Goal: Information Seeking & Learning: Learn about a topic

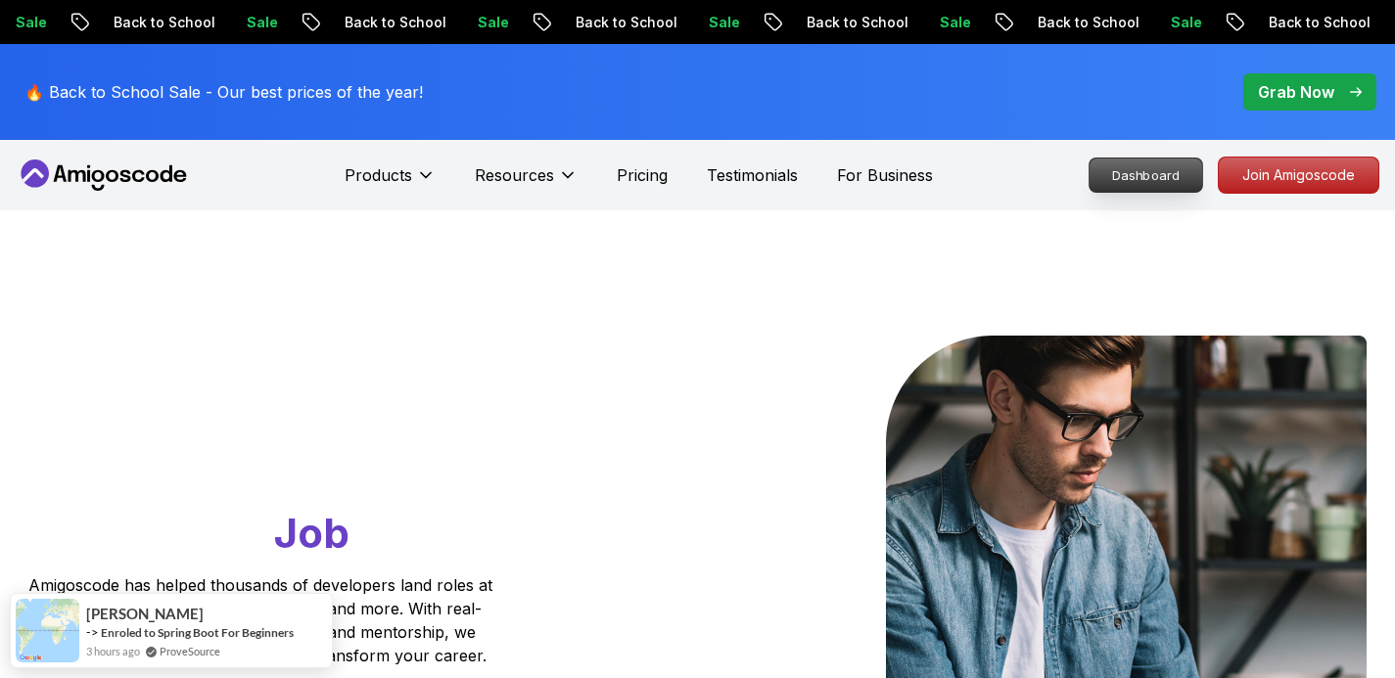
click at [1138, 183] on p "Dashboard" at bounding box center [1146, 175] width 113 height 33
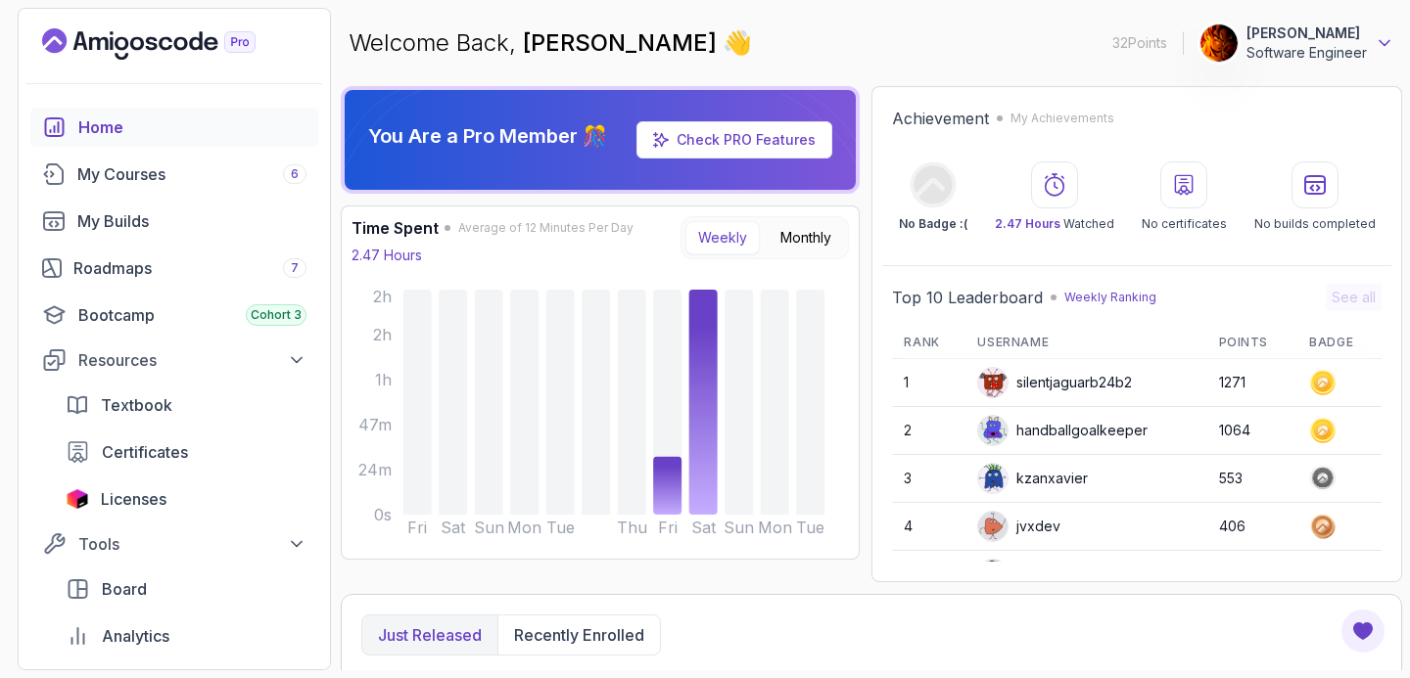
click at [1380, 42] on icon at bounding box center [1384, 43] width 10 height 5
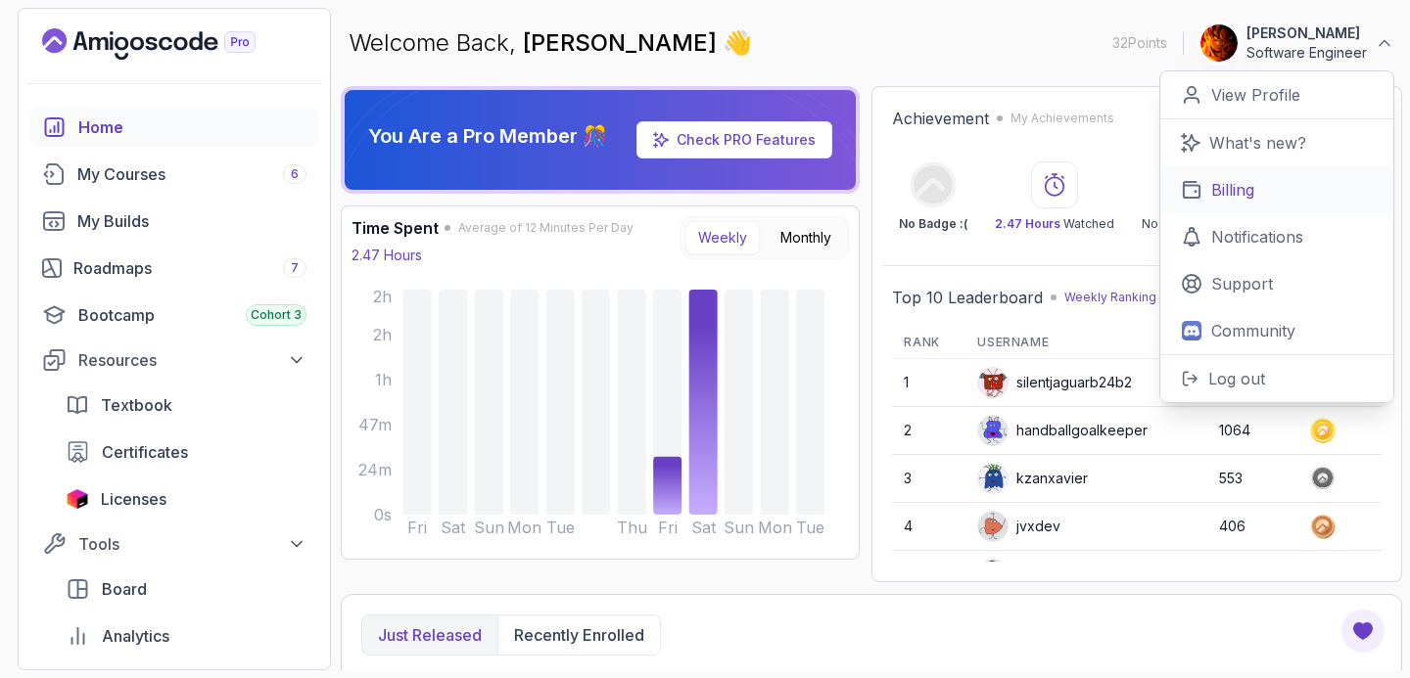
click at [1244, 185] on p "Billing" at bounding box center [1232, 189] width 43 height 23
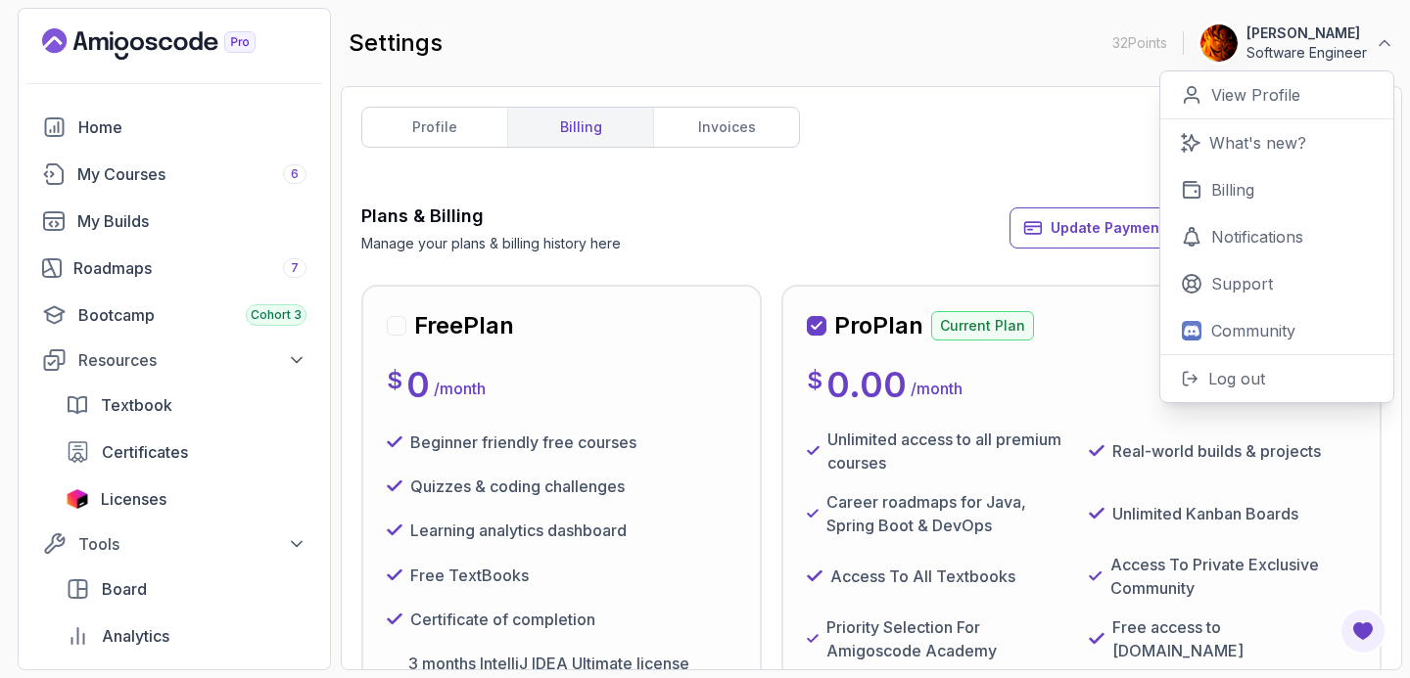
click at [874, 137] on div "profile billing invoices Plans & Billing Manage your plans & billing history he…" at bounding box center [871, 378] width 1020 height 543
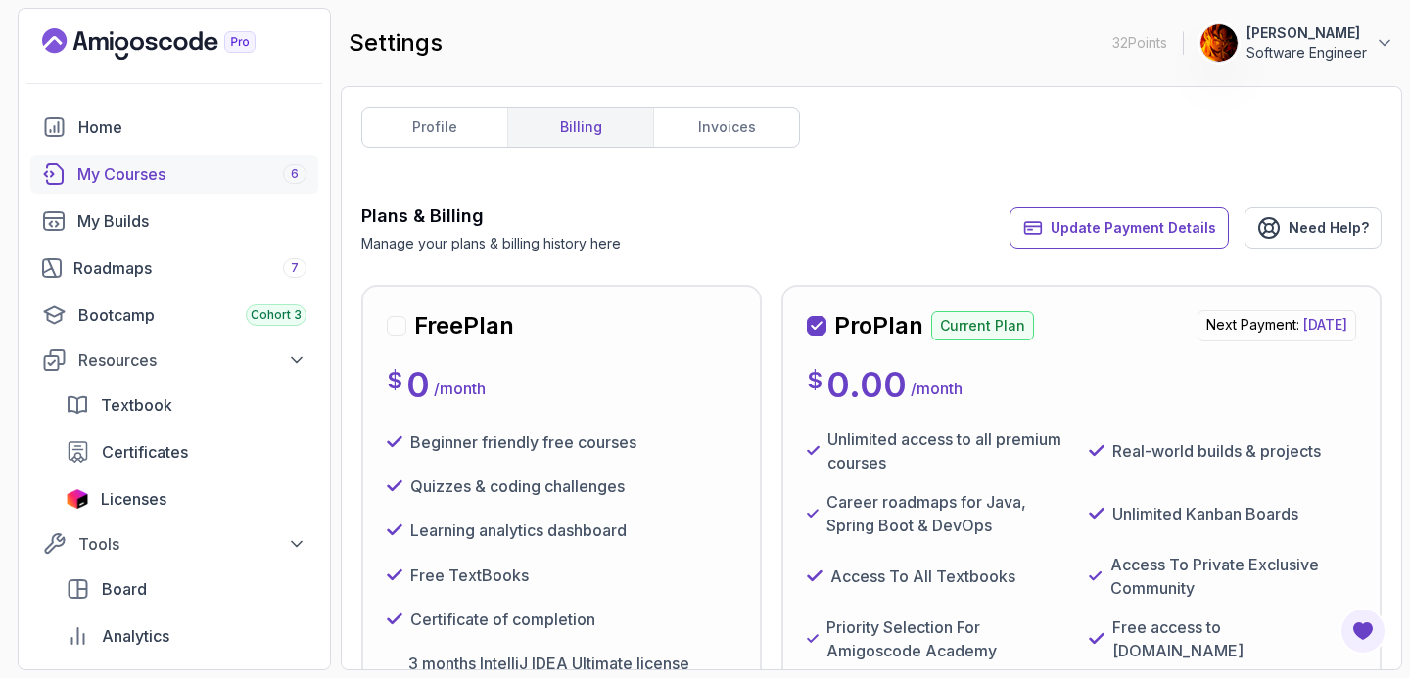
click at [184, 168] on div "My Courses 6" at bounding box center [191, 174] width 229 height 23
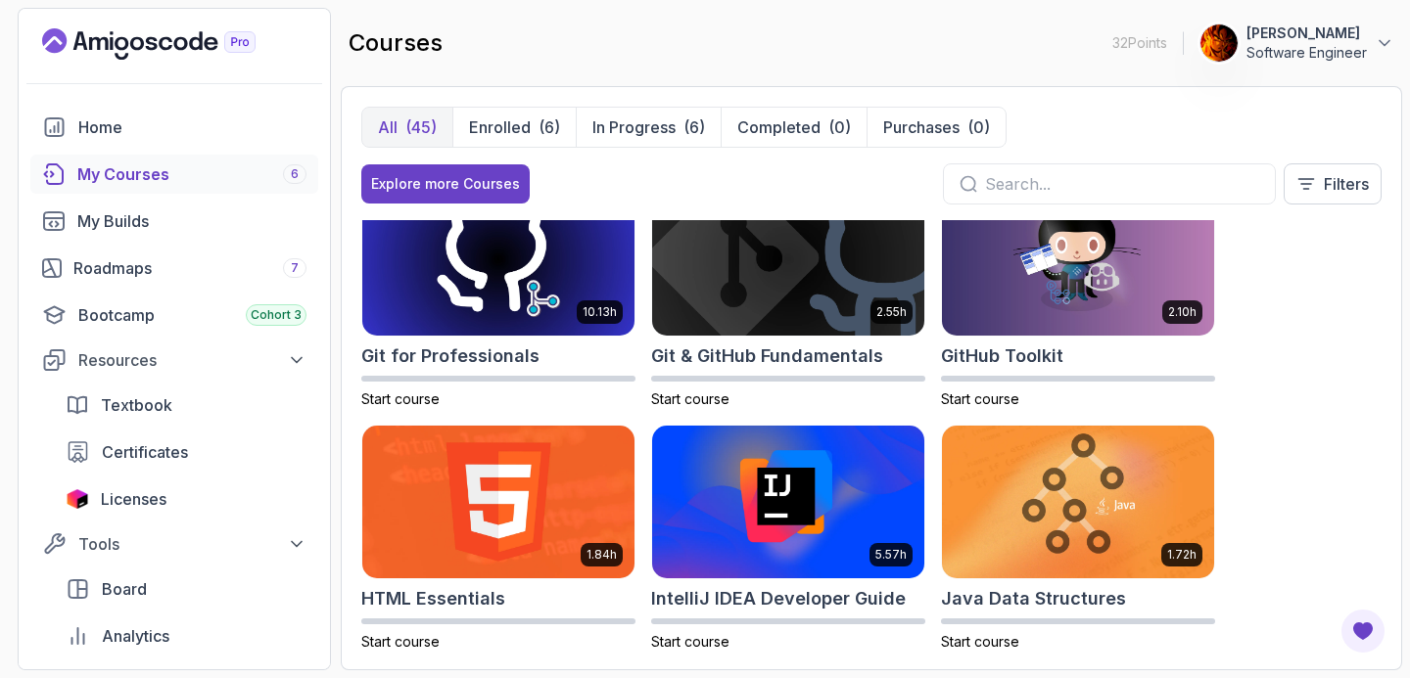
scroll to position [697, 0]
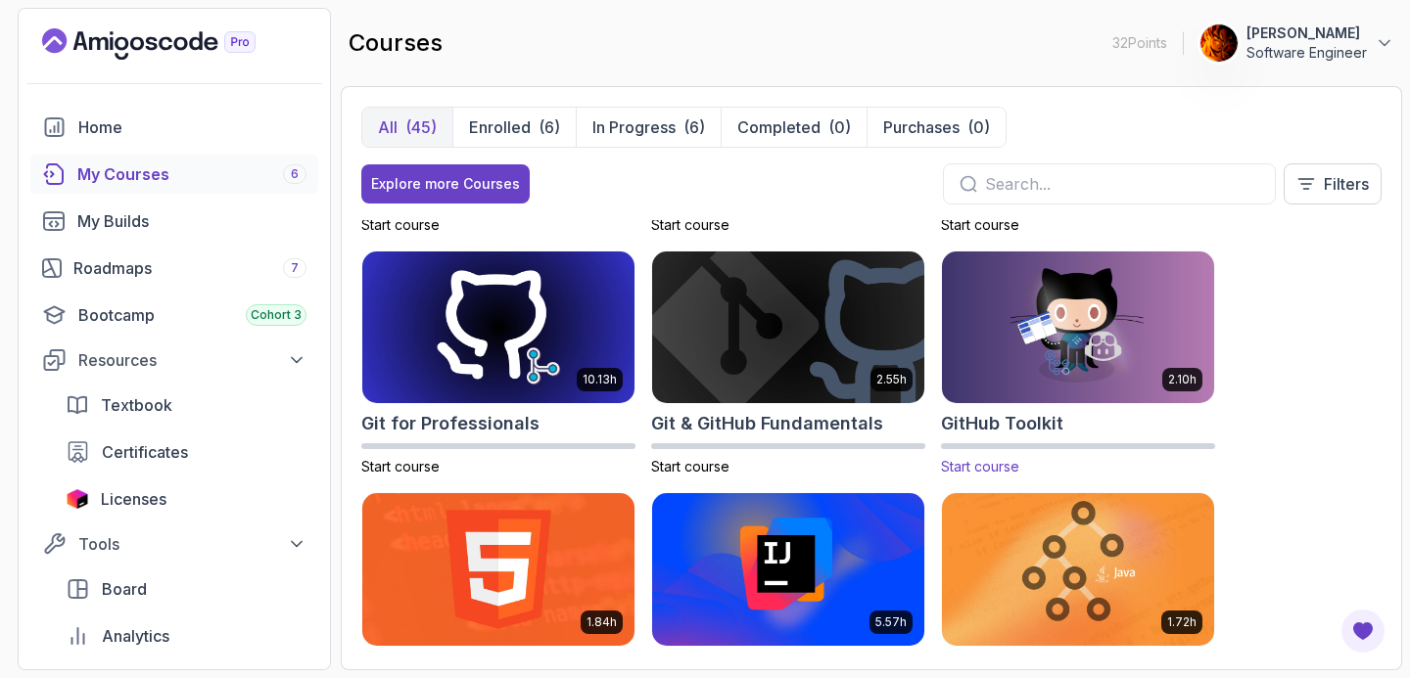
click at [1015, 379] on img at bounding box center [1078, 328] width 286 height 160
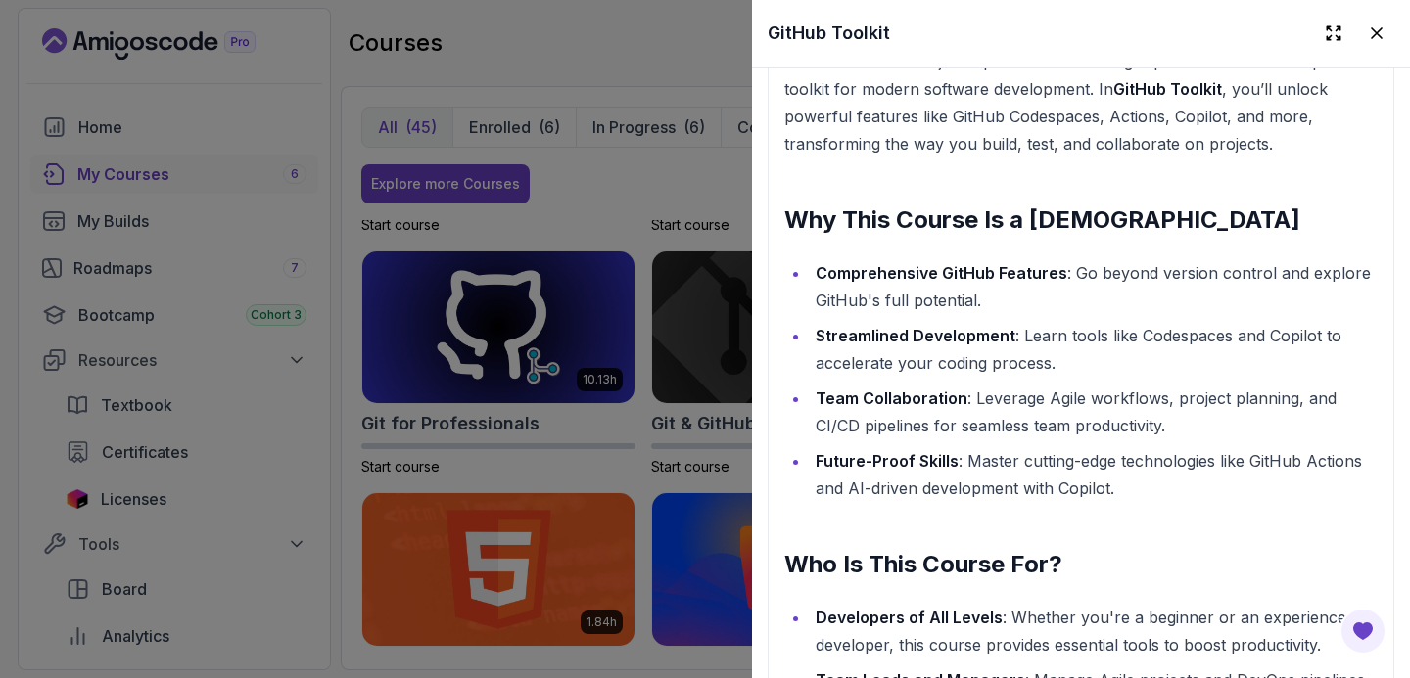
scroll to position [1877, 0]
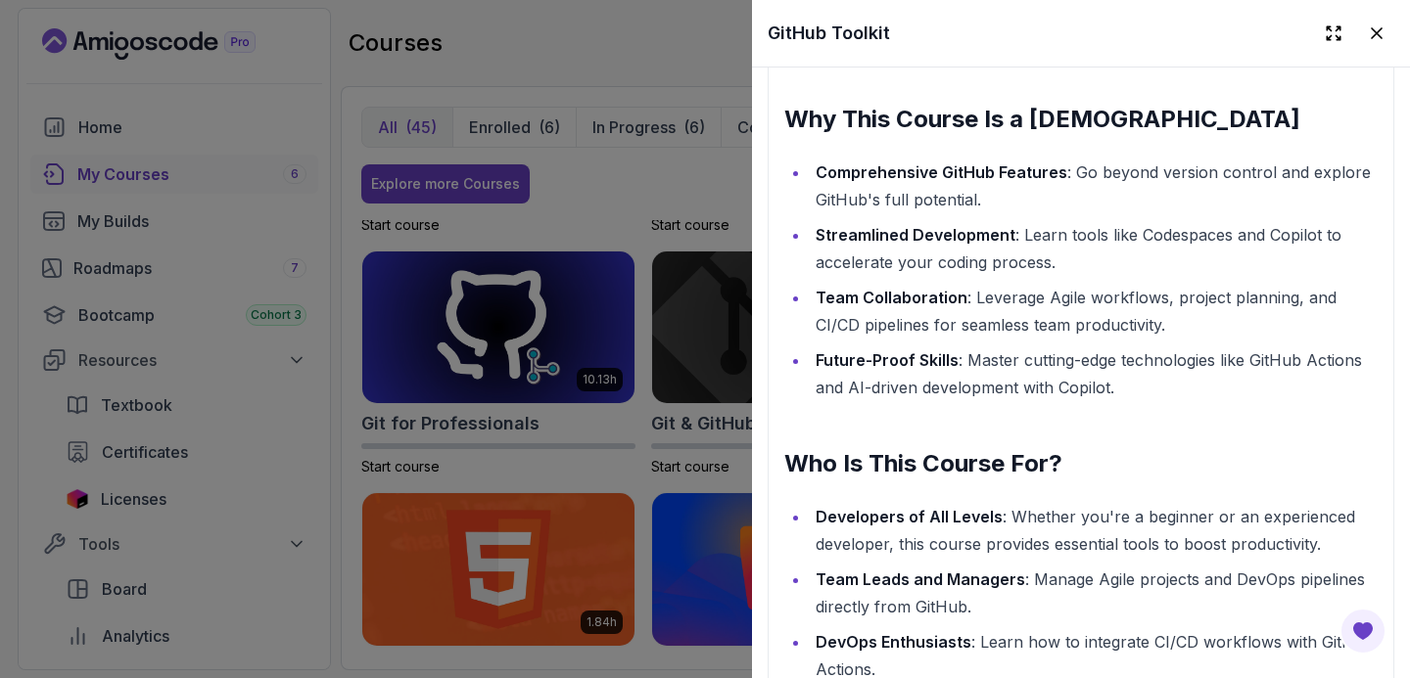
click at [347, 466] on div at bounding box center [705, 339] width 1410 height 678
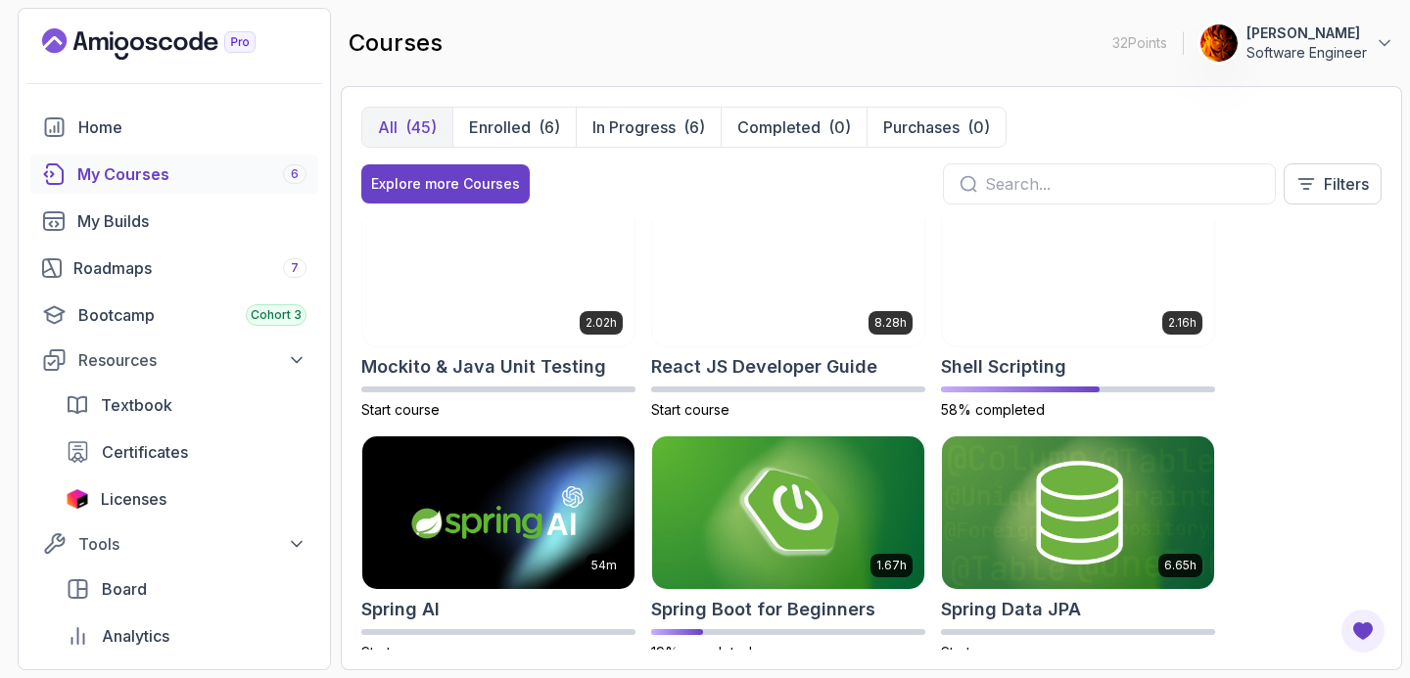
scroll to position [2774, 0]
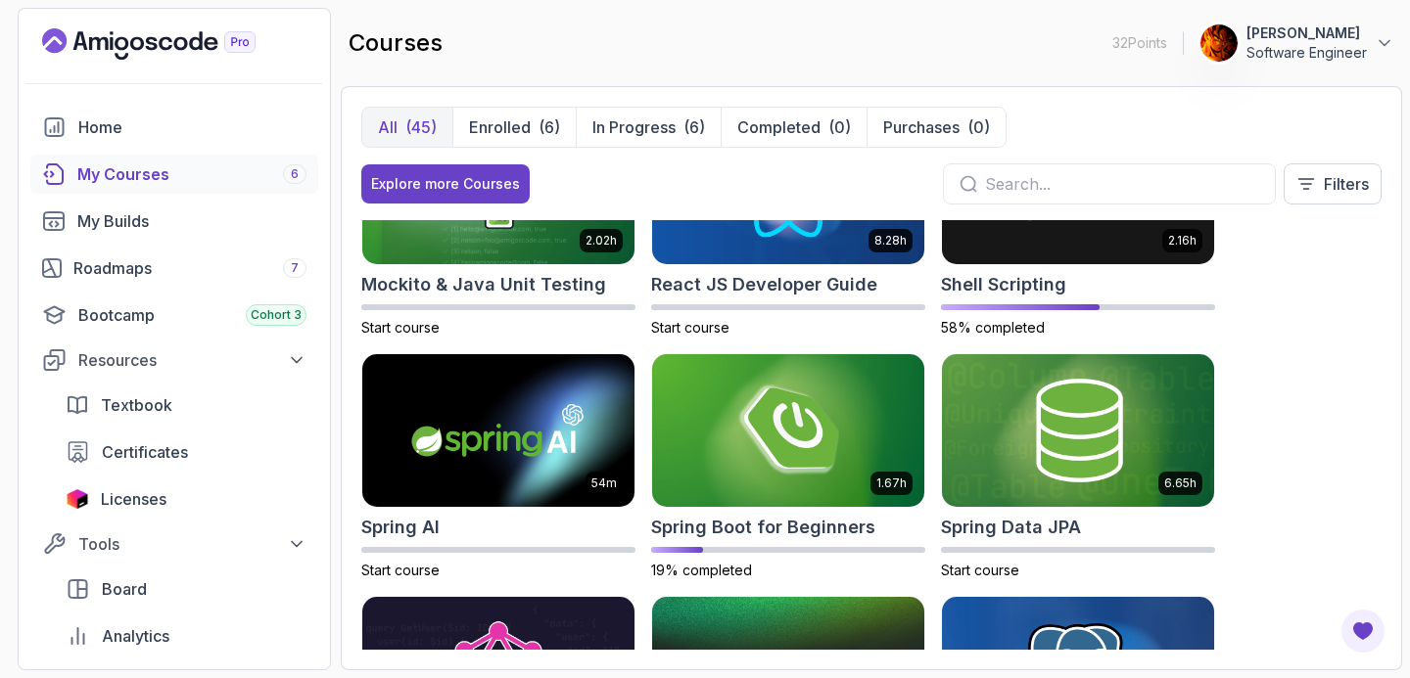
click at [513, 419] on img at bounding box center [498, 430] width 272 height 153
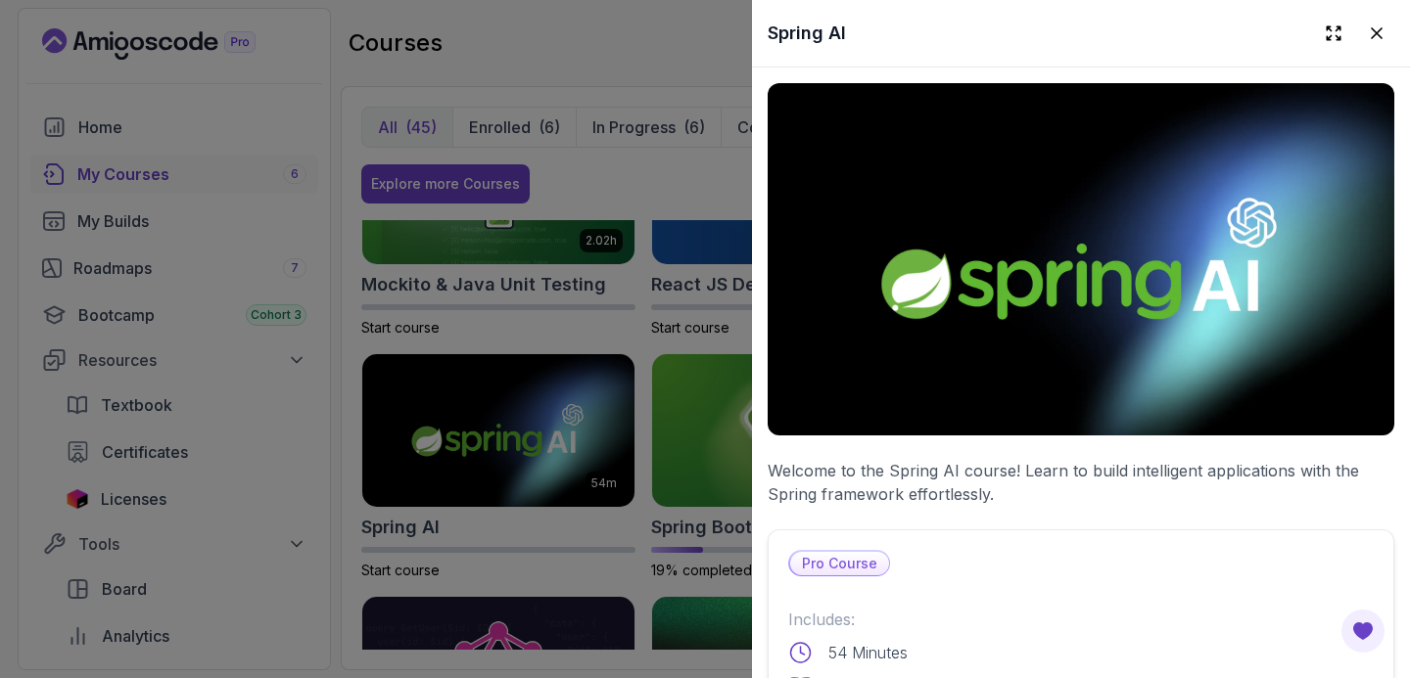
scroll to position [665, 0]
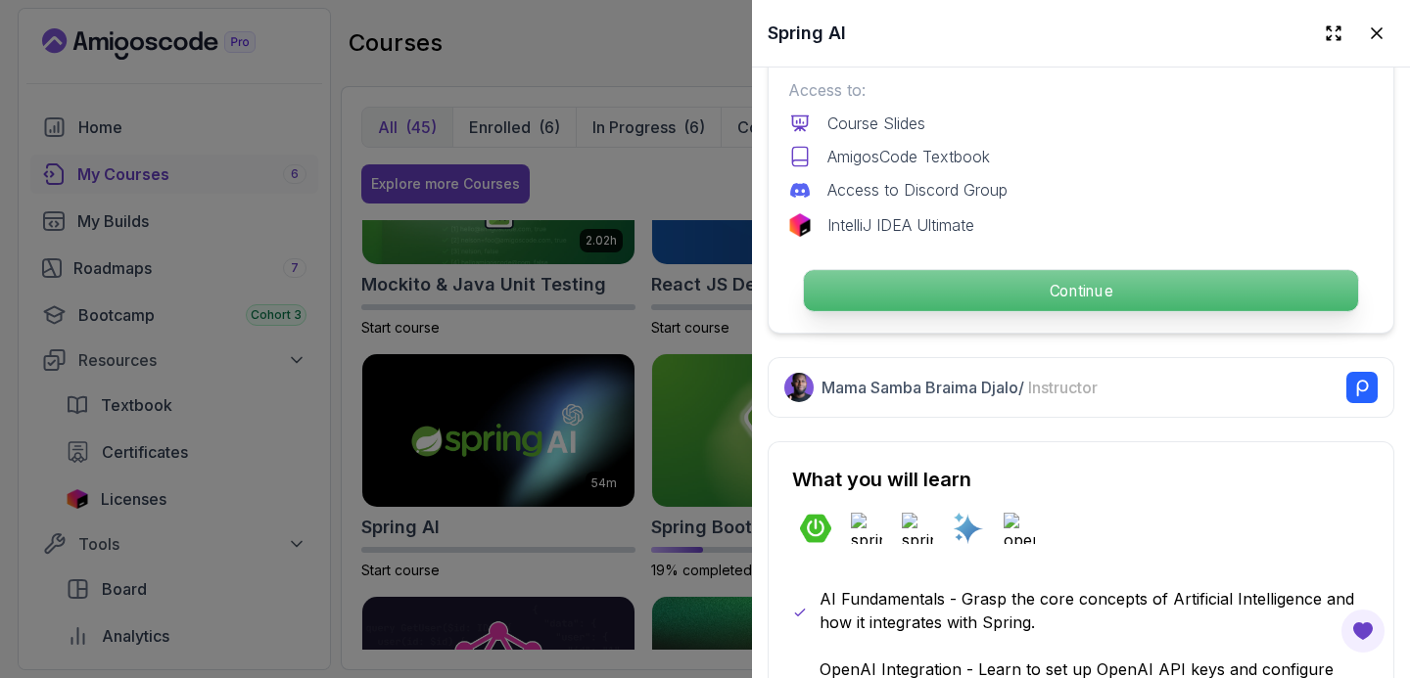
click at [918, 273] on p "Continue" at bounding box center [1081, 290] width 554 height 41
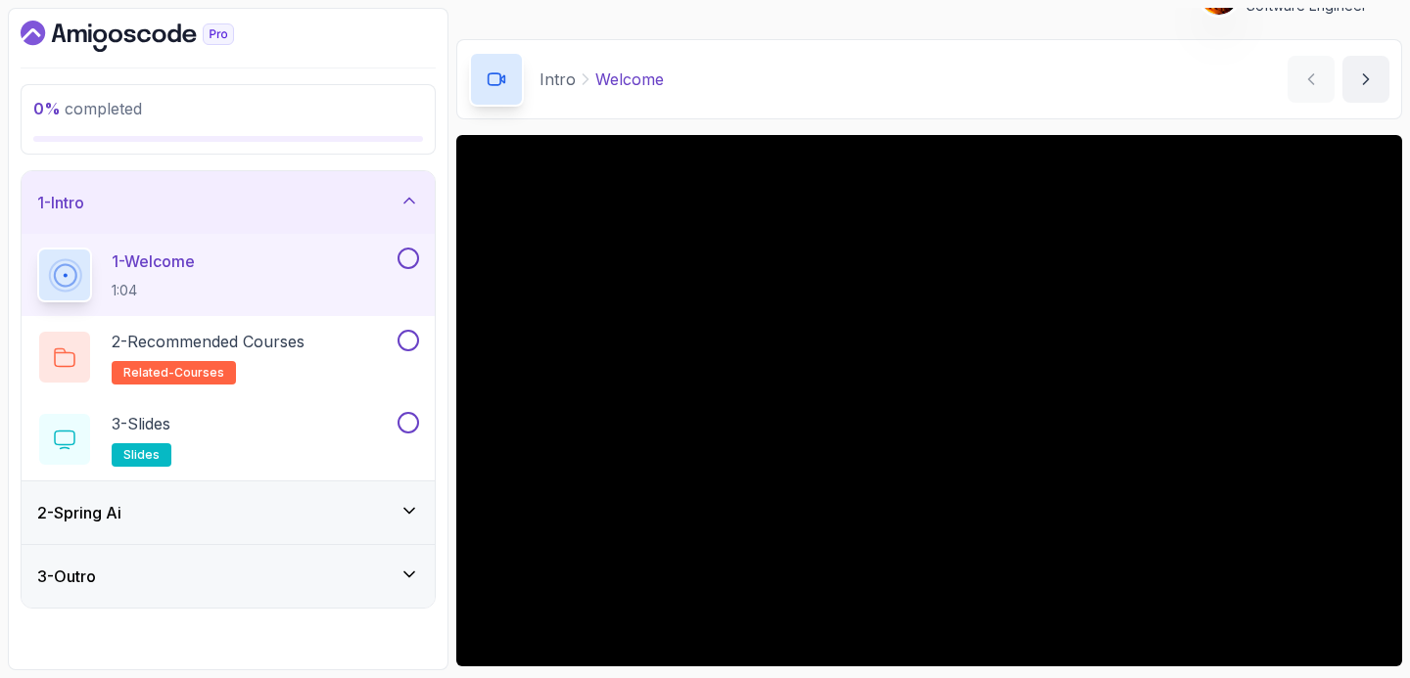
scroll to position [69, 0]
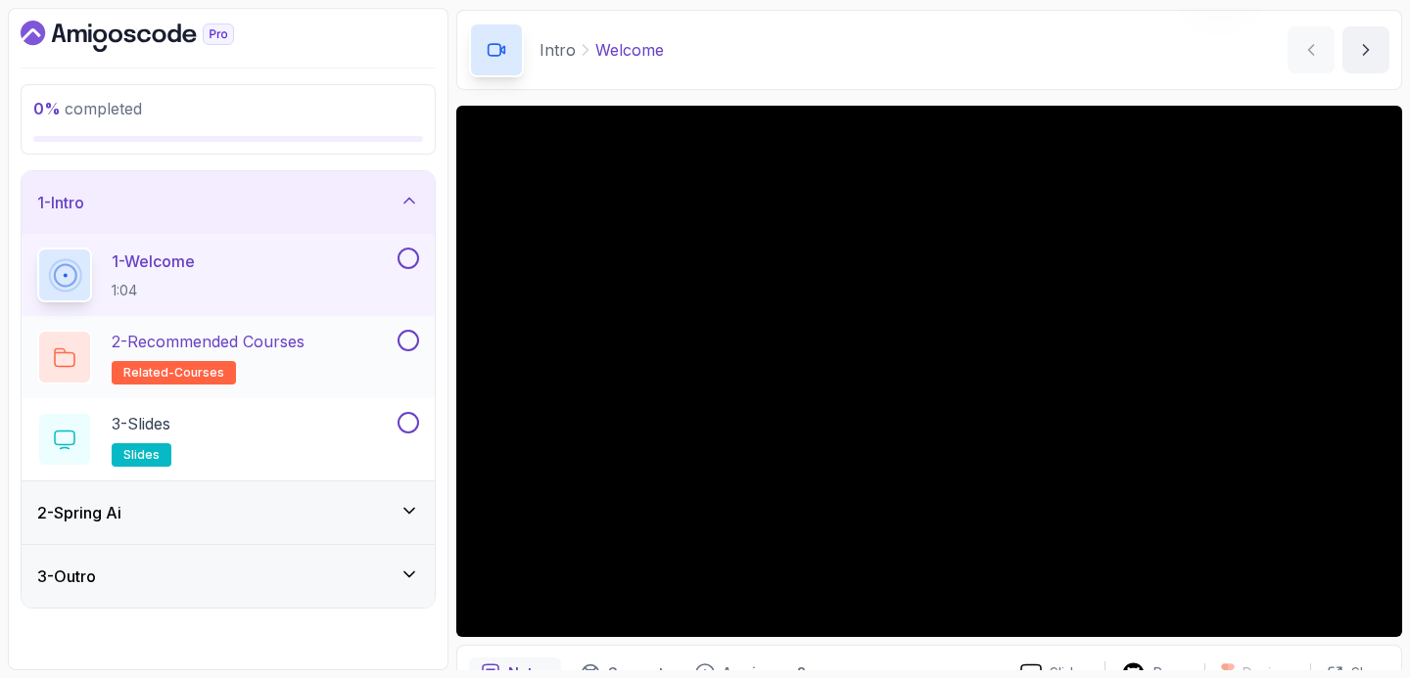
click at [304, 342] on p "2 - Recommended Courses" at bounding box center [208, 341] width 193 height 23
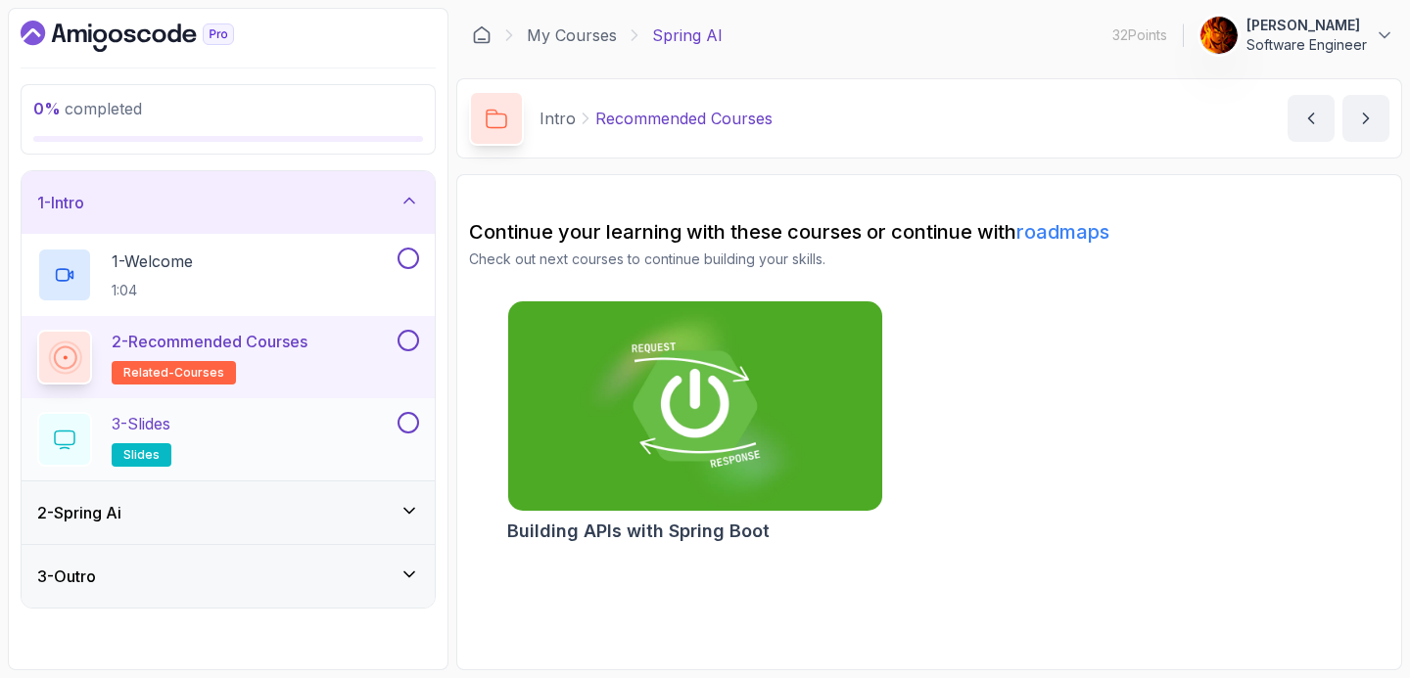
click at [300, 419] on div "3 - Slides slides" at bounding box center [215, 439] width 356 height 55
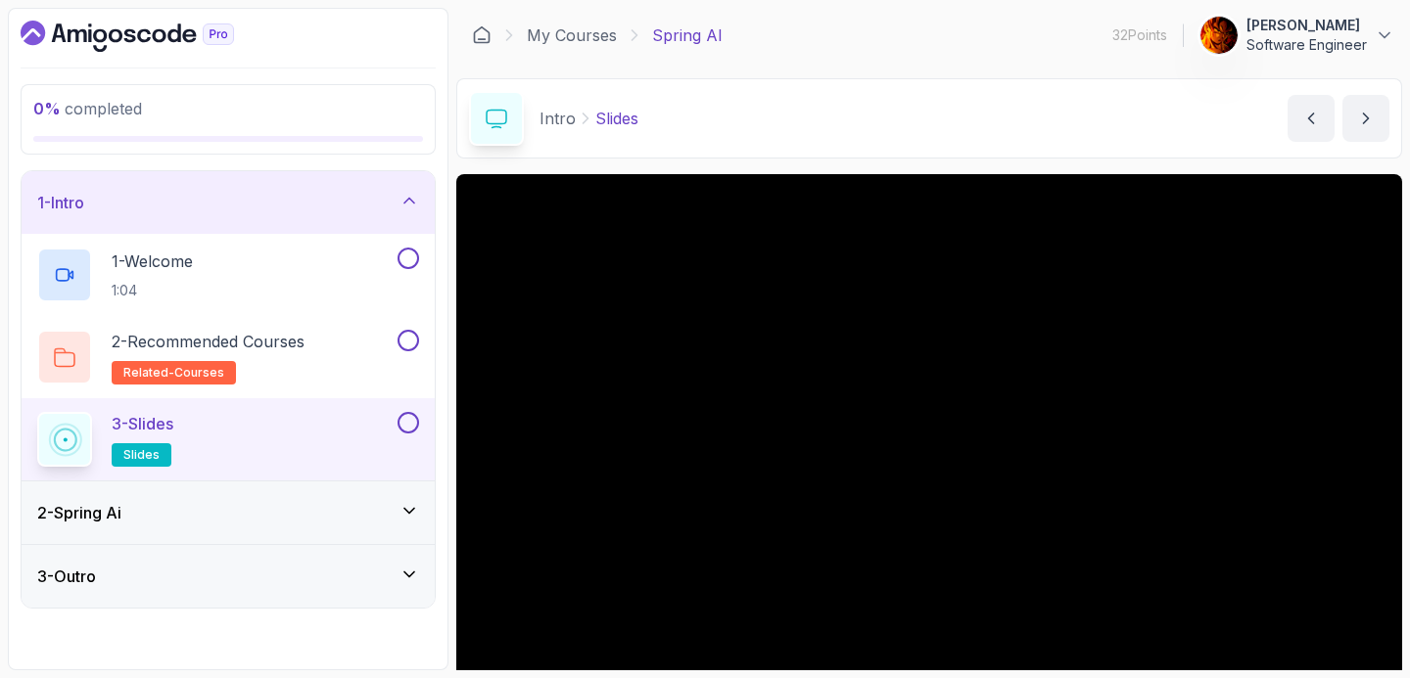
click at [278, 493] on div "2 - Spring Ai" at bounding box center [228, 513] width 413 height 63
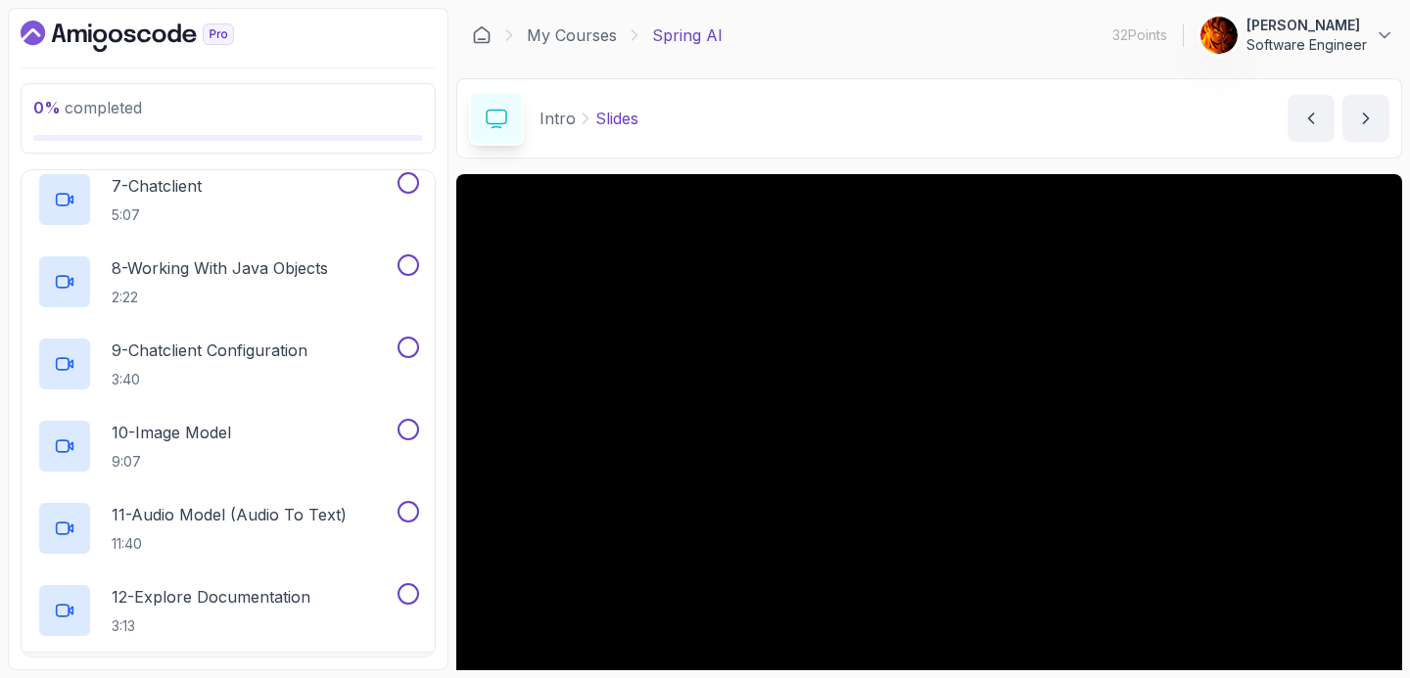
scroll to position [690, 0]
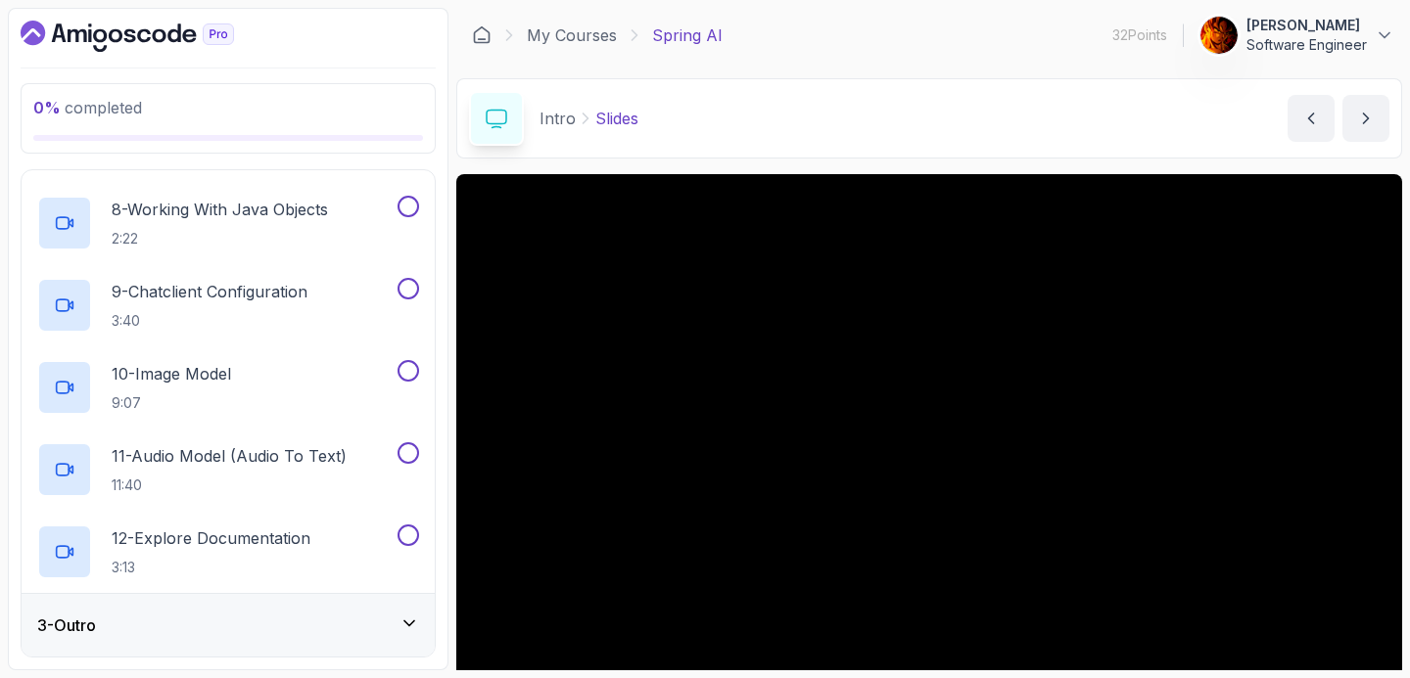
click at [278, 619] on div "3 - Outro" at bounding box center [228, 625] width 382 height 23
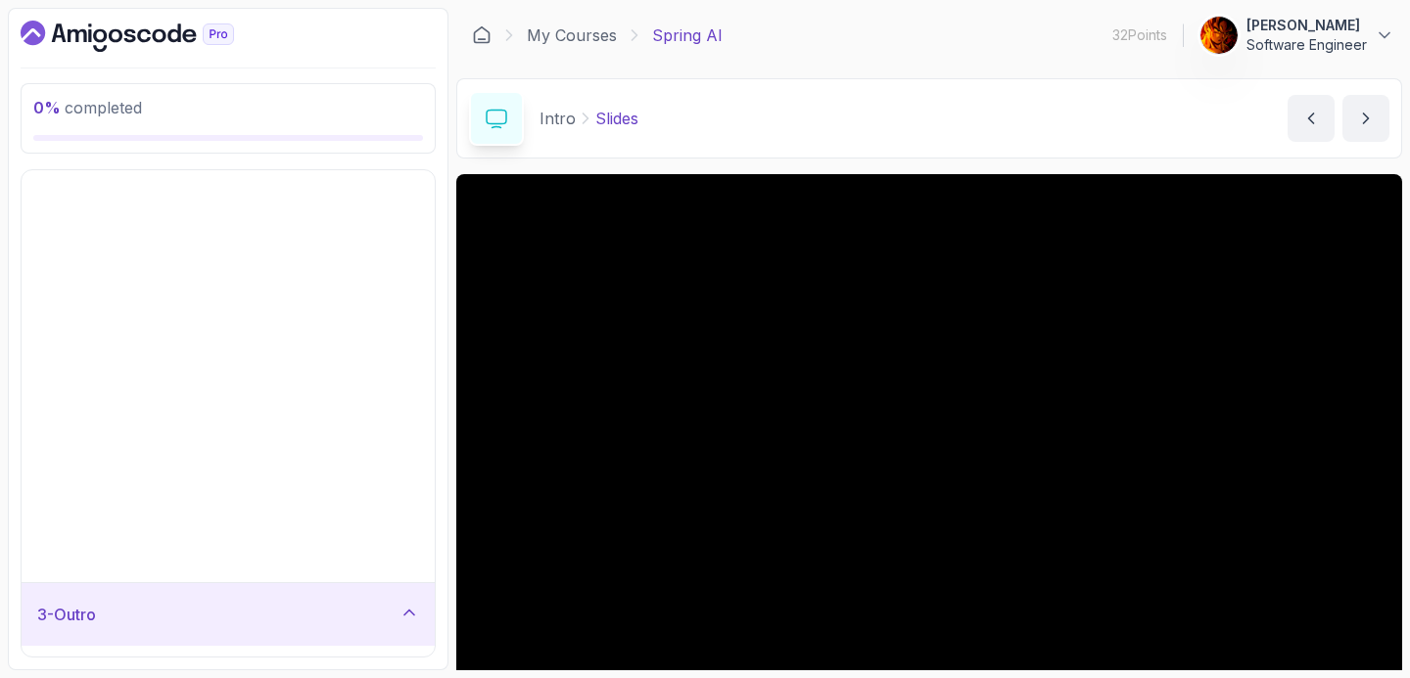
scroll to position [0, 0]
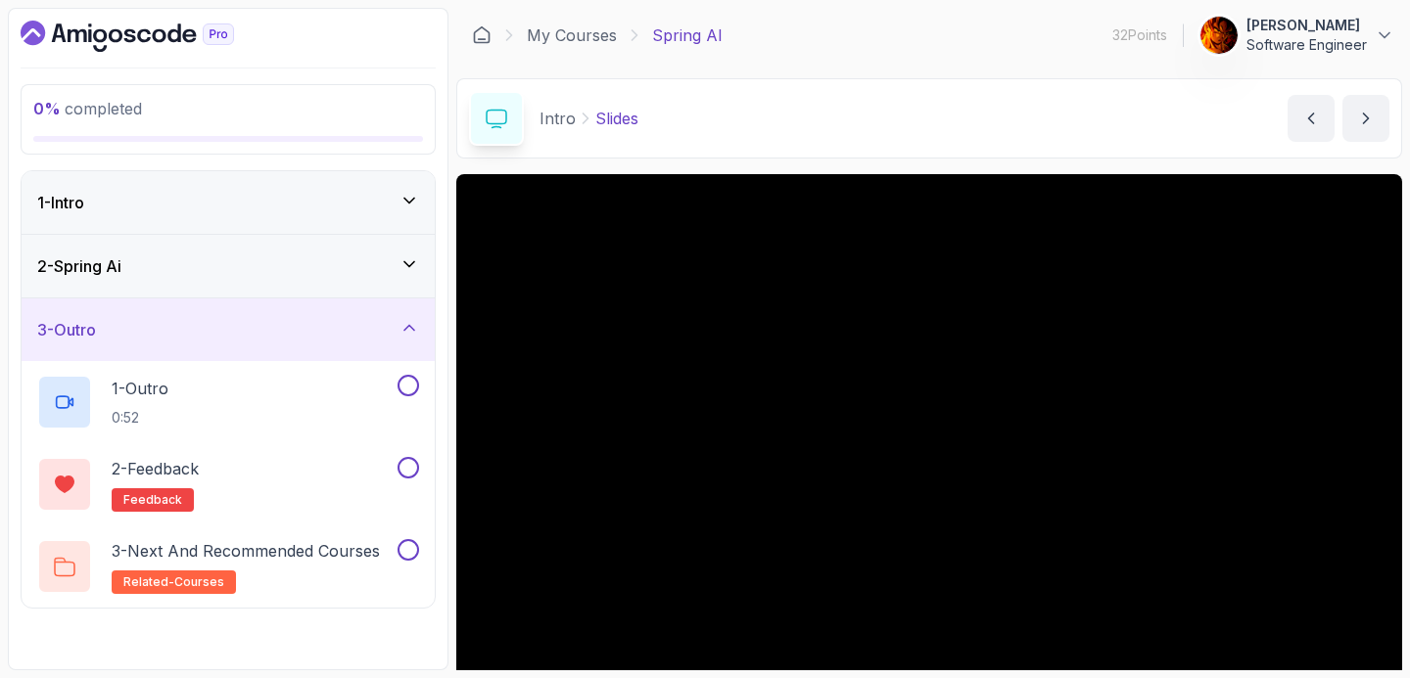
click at [352, 271] on div "2 - Spring Ai" at bounding box center [228, 266] width 382 height 23
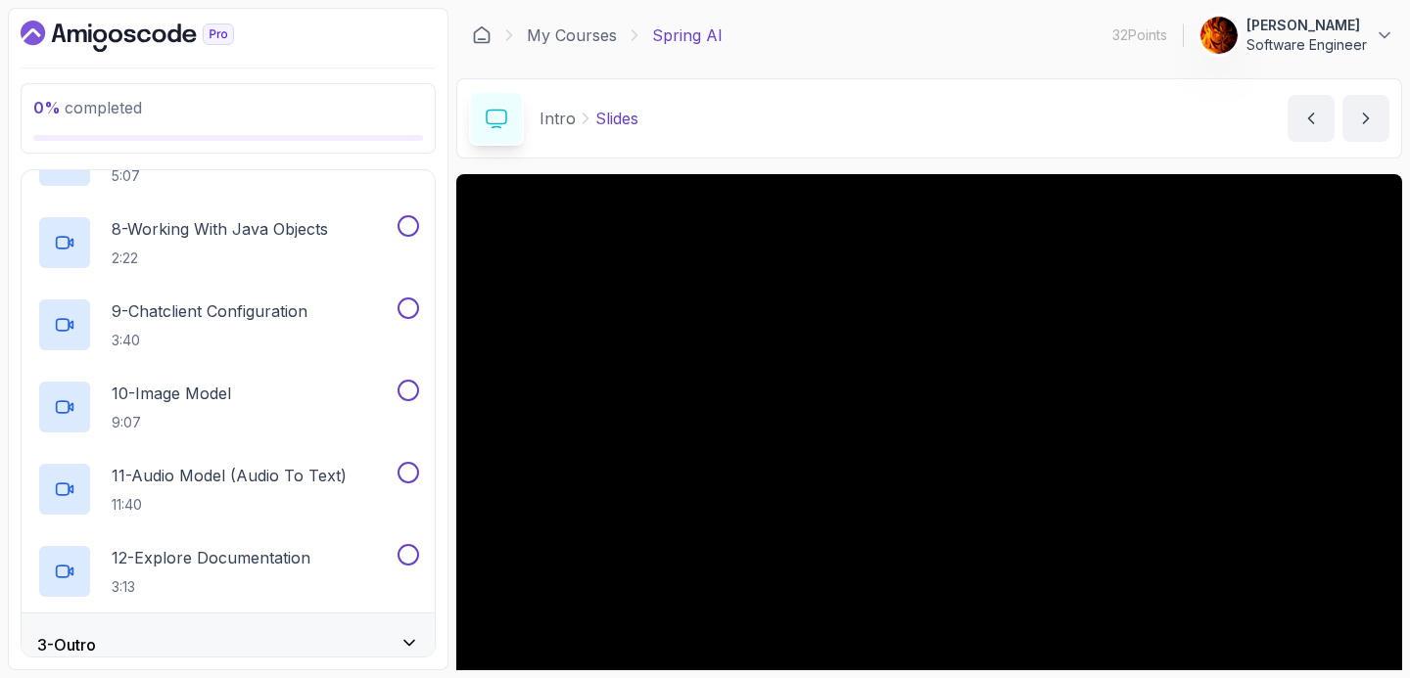
scroll to position [690, 0]
